Goal: Information Seeking & Learning: Learn about a topic

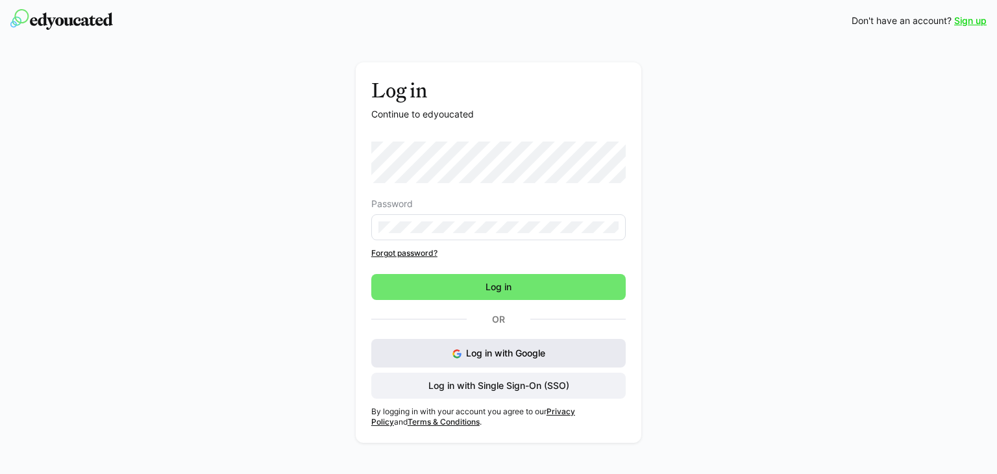
click at [460, 347] on button "Log in with Google" at bounding box center [498, 353] width 254 height 29
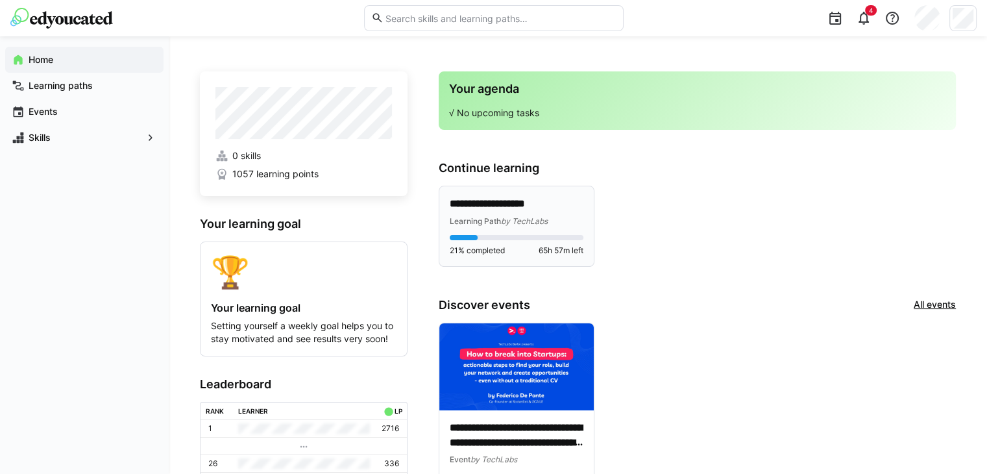
click at [506, 217] on span "by TechLabs" at bounding box center [524, 221] width 47 height 10
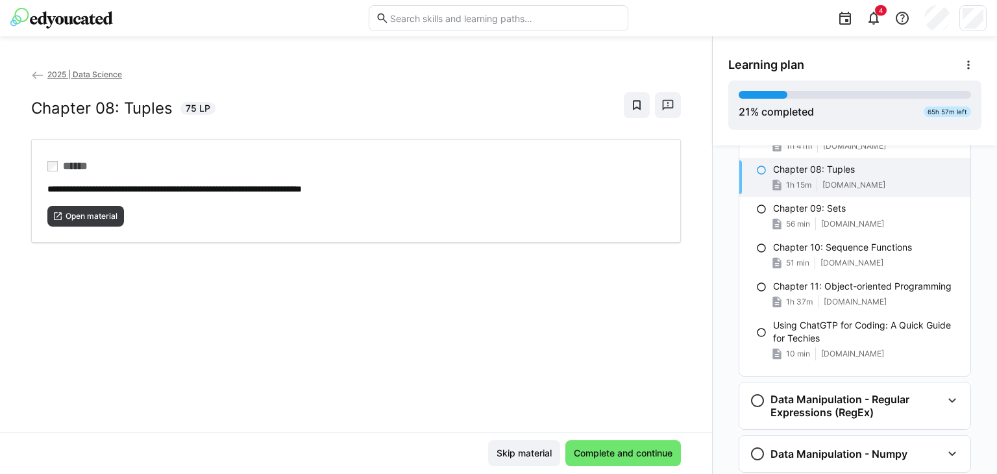
scroll to position [699, 0]
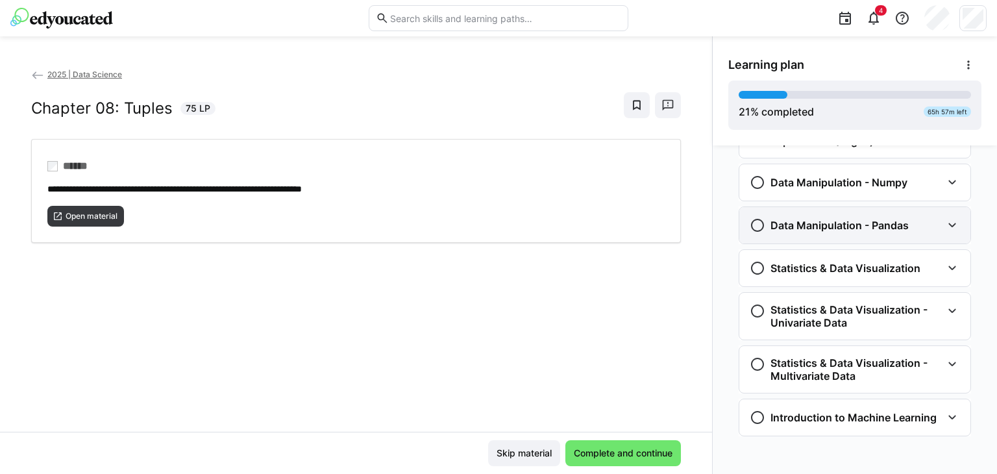
click at [907, 217] on div "Data Manipulation - Pandas" at bounding box center [846, 225] width 192 height 16
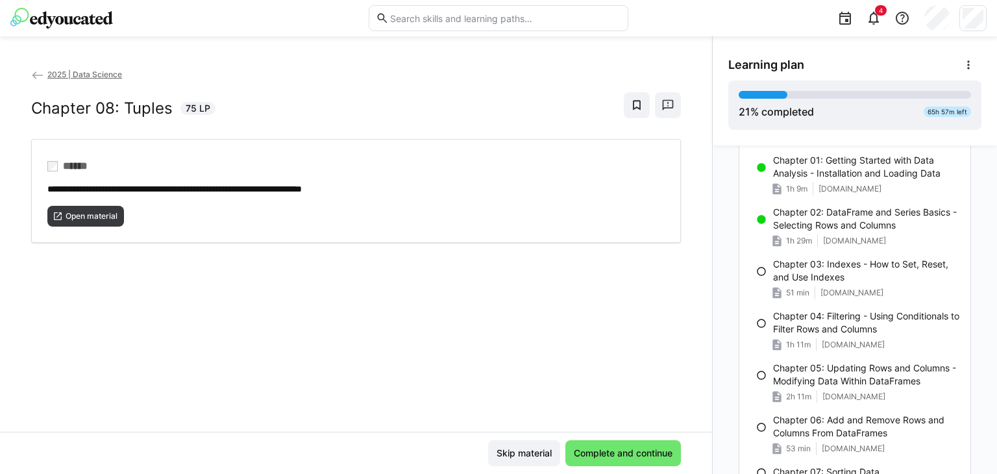
scroll to position [873, 0]
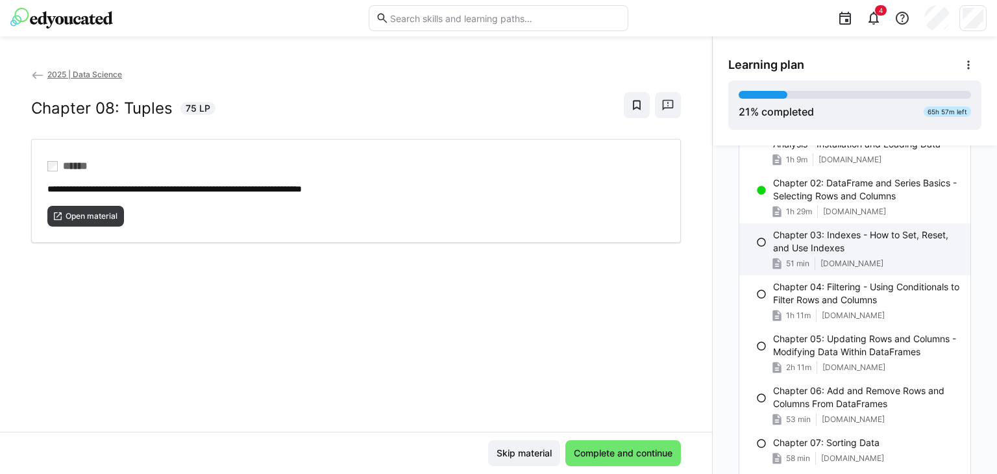
click at [830, 249] on p "Chapter 03: Indexes - How to Set, Reset, and Use Indexes" at bounding box center [866, 241] width 187 height 26
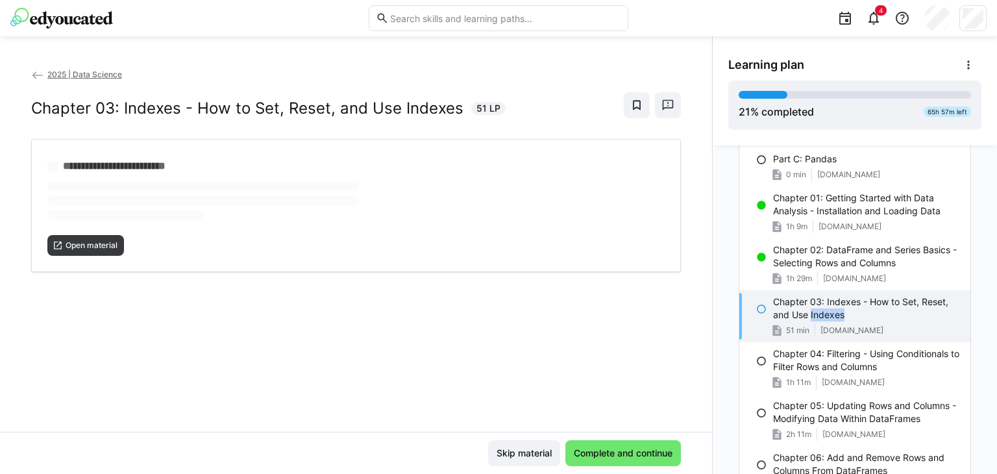
click at [830, 249] on div "Part C: Pandas 0 min swamp-shoe-95f.notion.site Chapter 01: Getting Started wit…" at bounding box center [854, 446] width 231 height 618
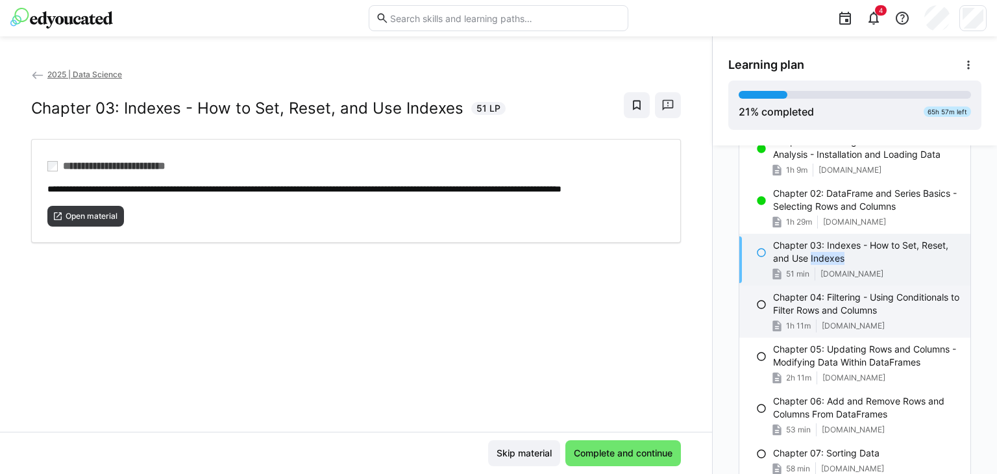
scroll to position [861, 0]
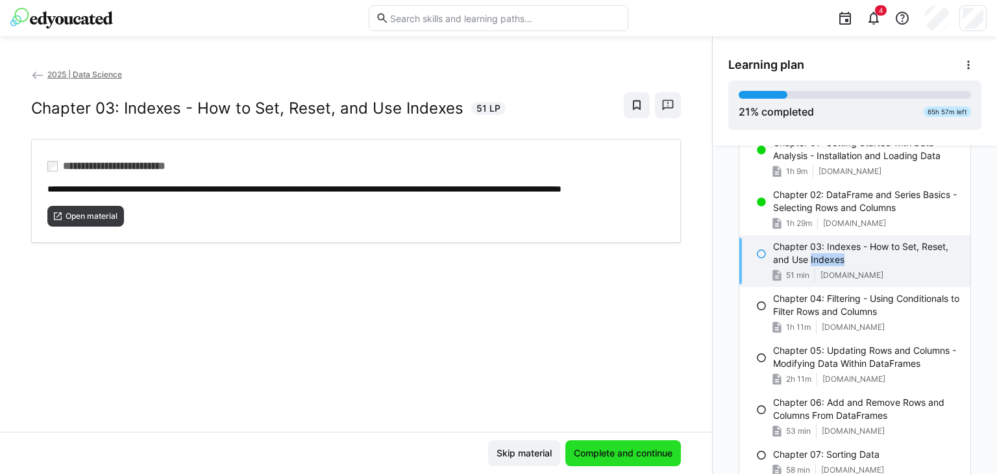
click at [611, 441] on span "Complete and continue" at bounding box center [623, 453] width 116 height 26
click at [110, 221] on span "Open material" at bounding box center [91, 216] width 55 height 10
click at [613, 450] on span "Complete and continue" at bounding box center [623, 453] width 103 height 13
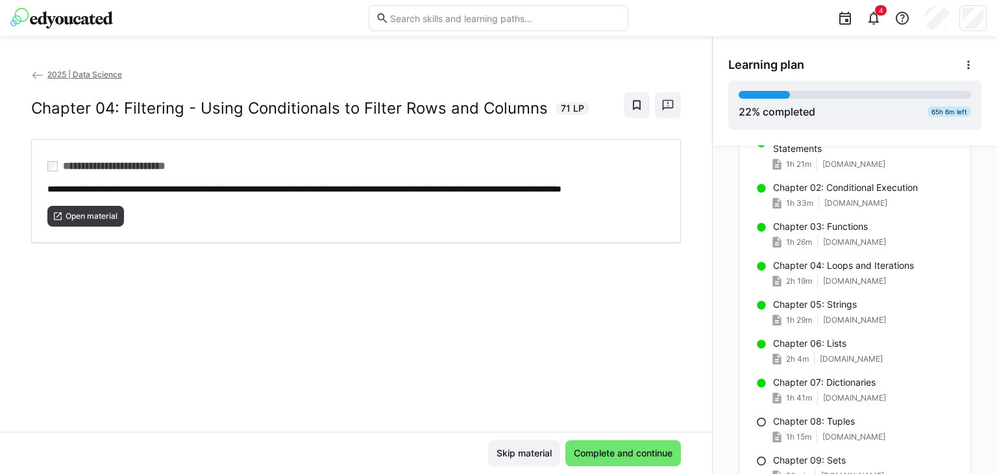
scroll to position [0, 0]
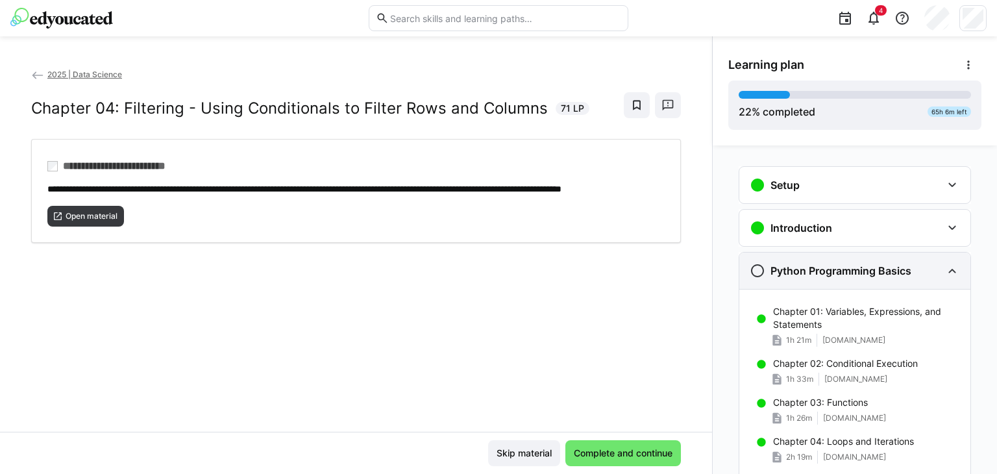
click at [954, 278] on div "Python Programming Basics" at bounding box center [854, 271] width 231 height 36
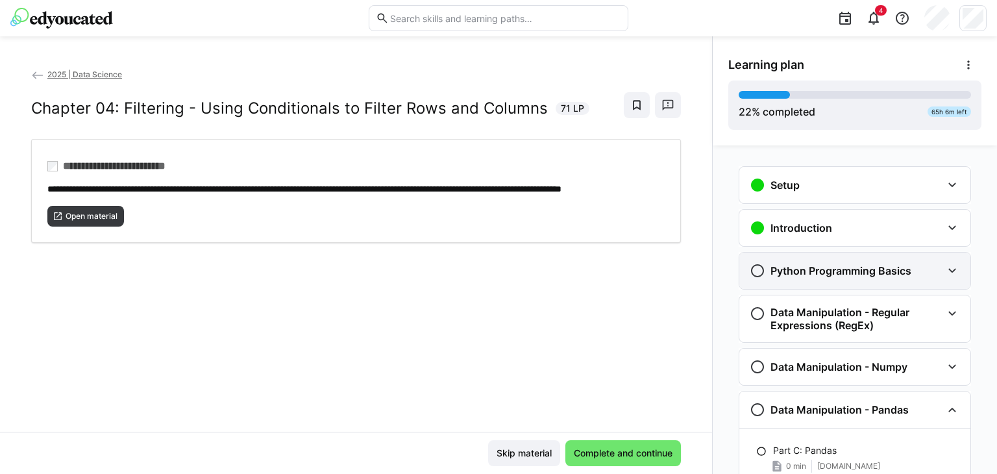
click at [954, 278] on div "Python Programming Basics" at bounding box center [854, 271] width 231 height 36
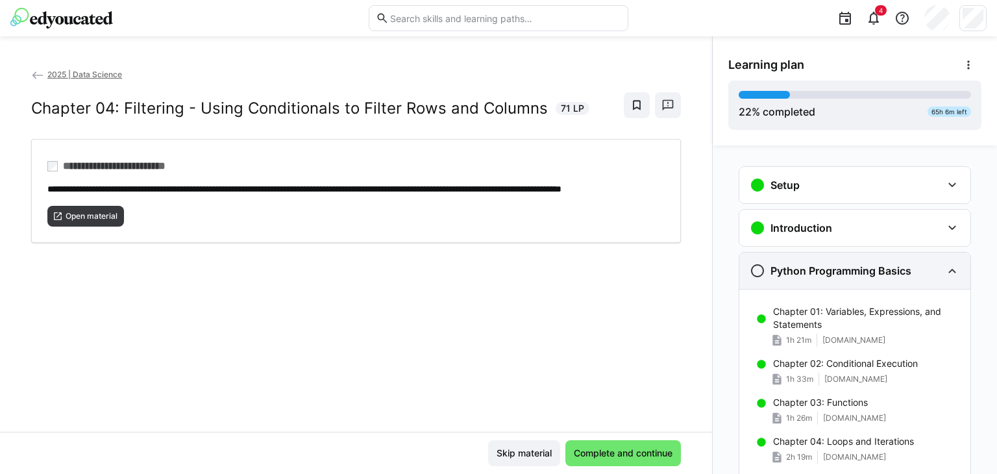
click at [954, 278] on div "Python Programming Basics" at bounding box center [854, 271] width 231 height 36
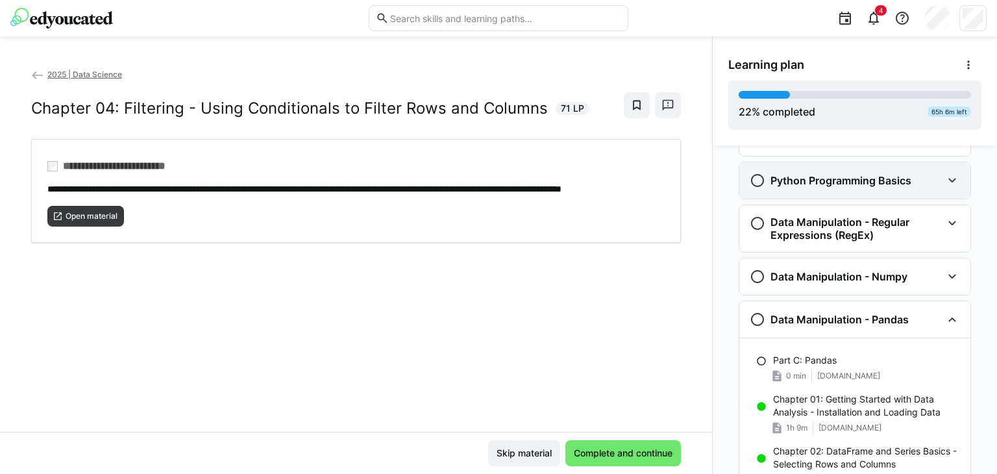
scroll to position [91, 0]
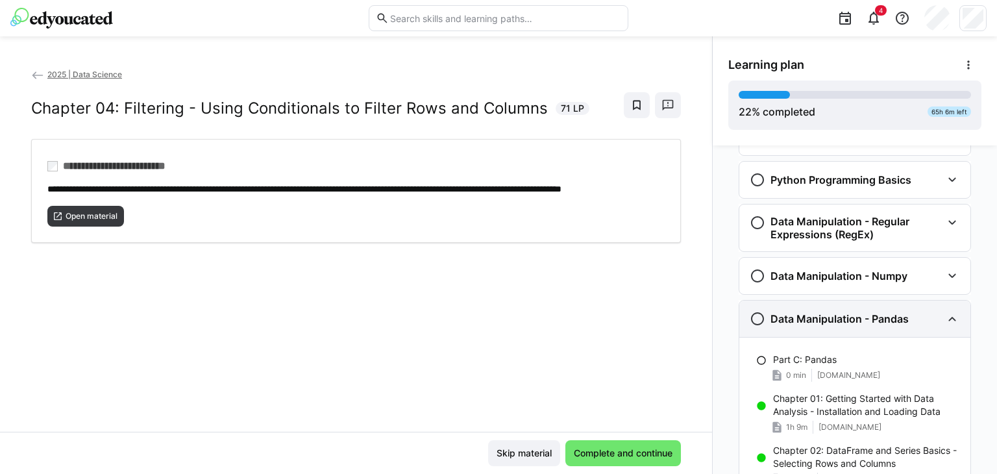
click at [952, 322] on eds-icon at bounding box center [952, 319] width 16 height 16
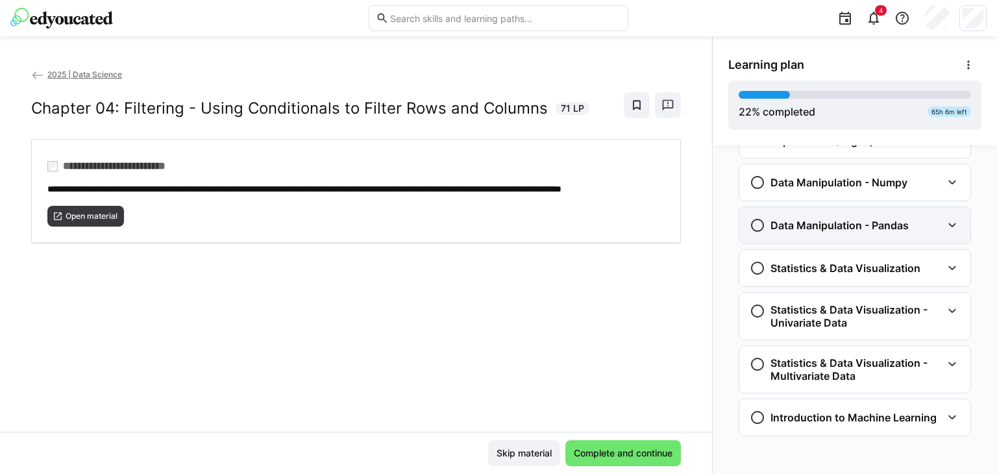
scroll to position [0, 0]
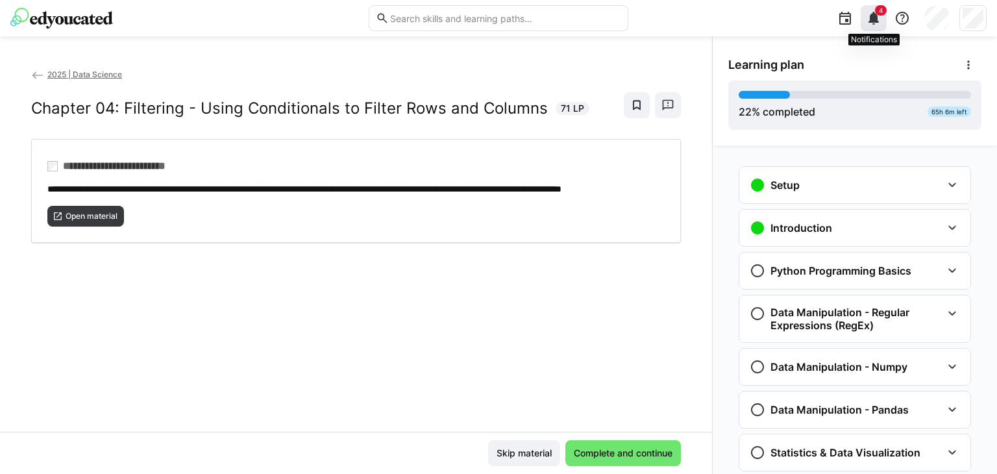
click at [884, 26] on div "4" at bounding box center [874, 18] width 26 height 26
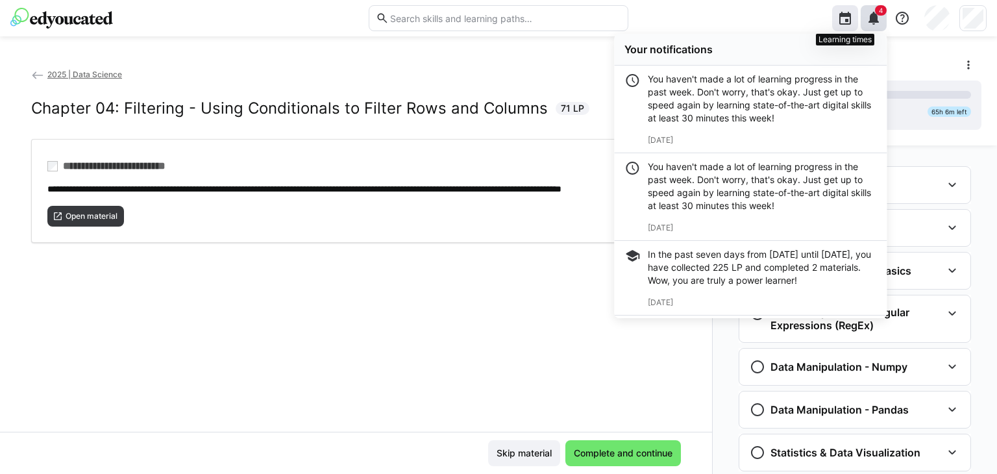
click at [840, 23] on eds-icon at bounding box center [845, 18] width 16 height 16
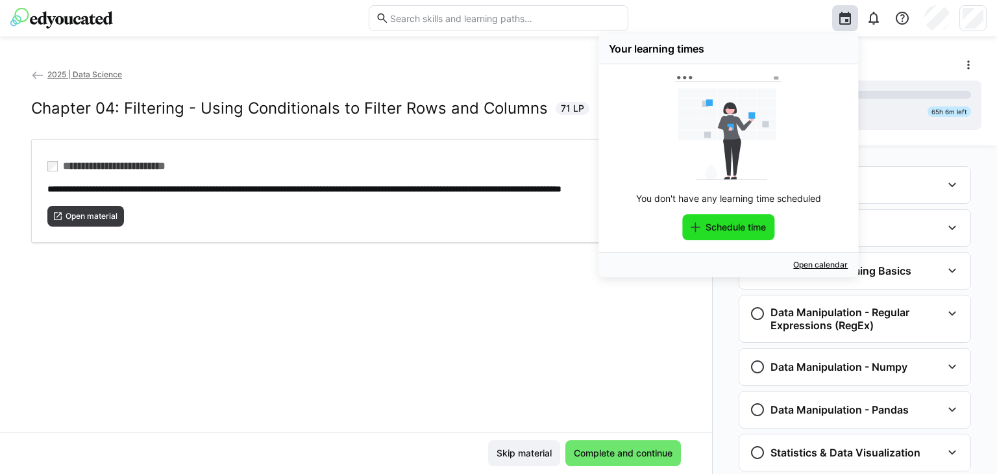
click at [718, 234] on span "Schedule time" at bounding box center [728, 227] width 92 height 26
